Goal: Entertainment & Leisure: Consume media (video, audio)

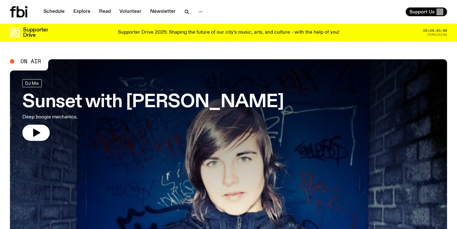
click at [30, 128] on div "Shaping the future of our city’s music, arts, and culture - with the help of YO…" at bounding box center [228, 170] width 437 height 256
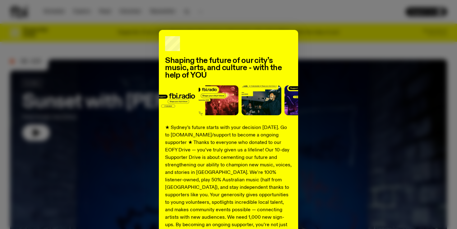
scroll to position [79, 0]
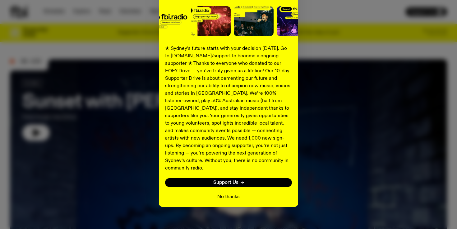
click at [232, 193] on button "No thanks" at bounding box center [228, 196] width 22 height 7
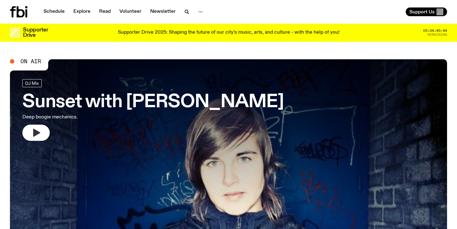
click at [40, 135] on icon "button" at bounding box center [36, 133] width 10 height 10
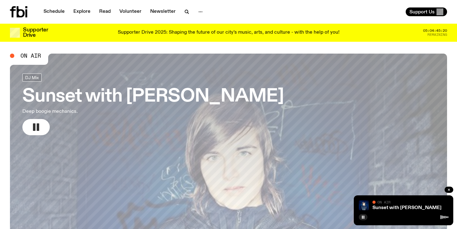
scroll to position [0, 0]
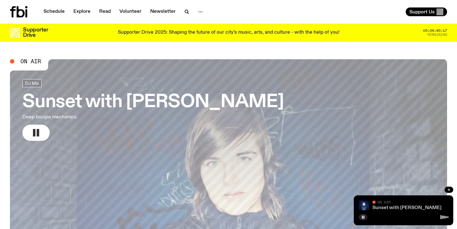
click at [381, 209] on link "Sunset with [PERSON_NAME]" at bounding box center [407, 207] width 69 height 5
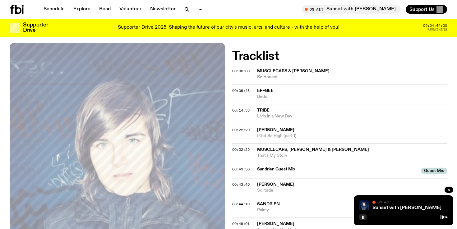
scroll to position [161, 0]
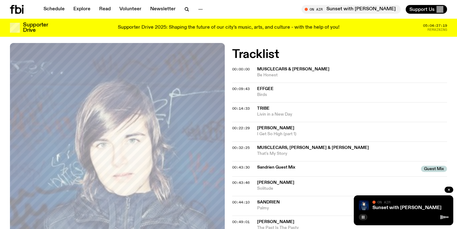
click at [364, 217] on rect "button" at bounding box center [364, 216] width 1 height 3
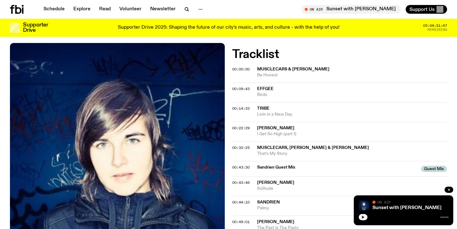
click at [365, 218] on button "button" at bounding box center [363, 217] width 9 height 6
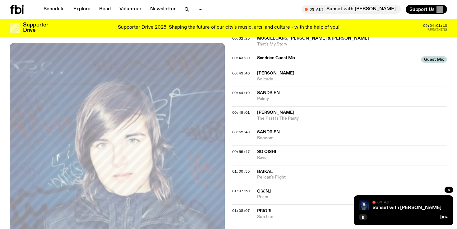
scroll to position [0, 0]
